Goal: Information Seeking & Learning: Find specific fact

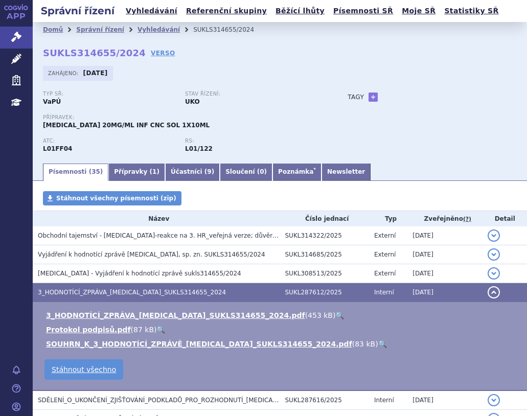
click at [154, 29] on link "Vyhledávání" at bounding box center [158, 29] width 42 height 7
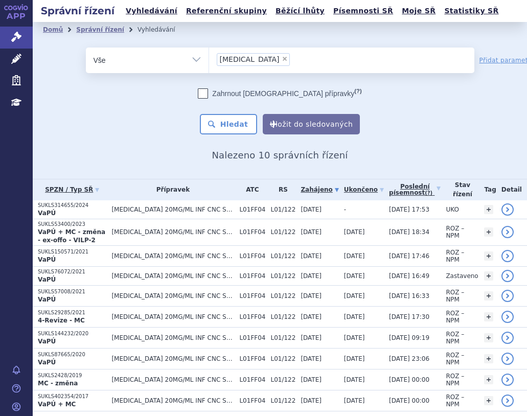
click at [281, 59] on span "×" at bounding box center [284, 59] width 6 height 6
click at [209, 59] on select "bavencio" at bounding box center [208, 60] width 1 height 26
select select
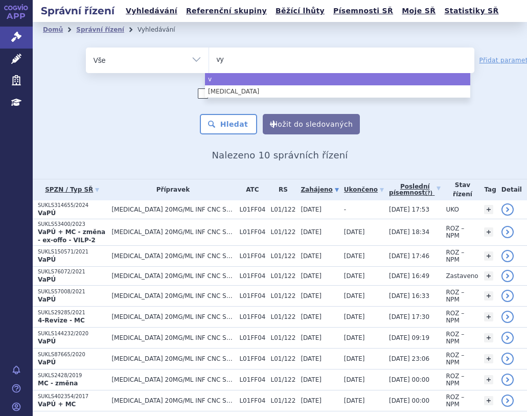
type input "vyv"
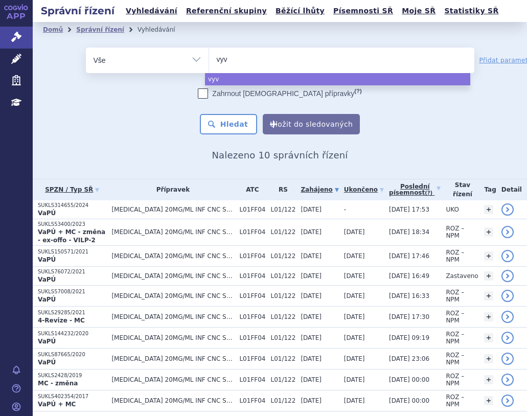
type input "vyvg"
type input "vyvga"
type input "vyvgart"
select select "vyvgart"
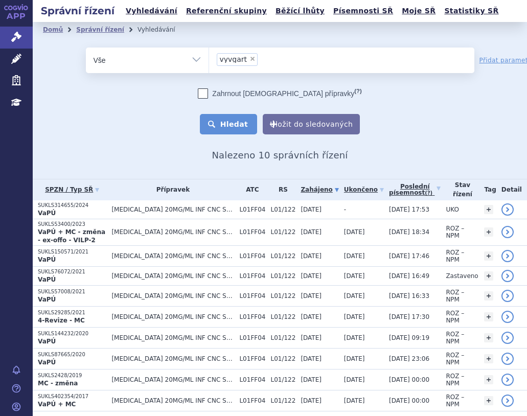
click at [240, 122] on button "Hledat" at bounding box center [229, 124] width 58 height 20
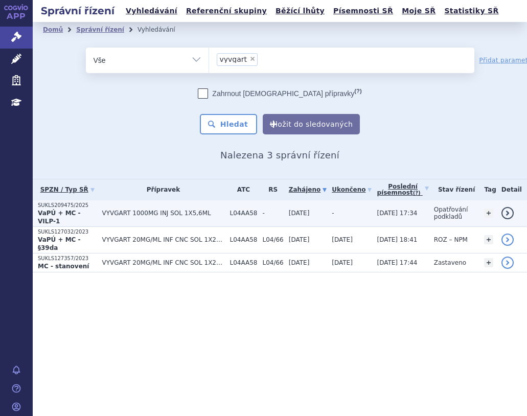
click at [128, 209] on span "VYVGART 1000MG INJ SOL 1X5,6ML" at bounding box center [163, 212] width 123 height 7
